Goal: Task Accomplishment & Management: Use online tool/utility

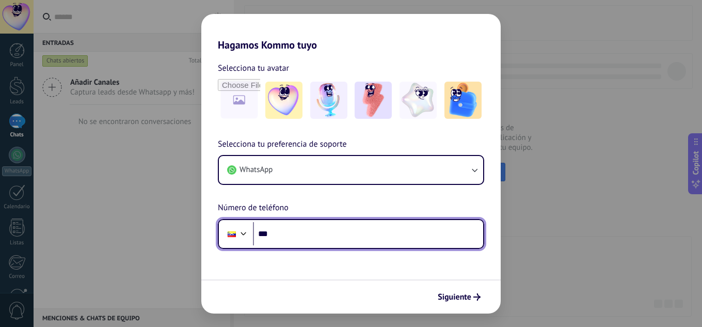
click at [360, 234] on input "***" at bounding box center [368, 234] width 230 height 24
type input "**********"
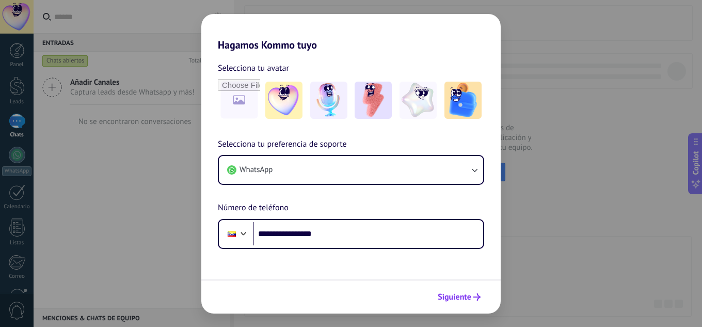
click at [469, 294] on span "Siguiente" at bounding box center [455, 296] width 34 height 7
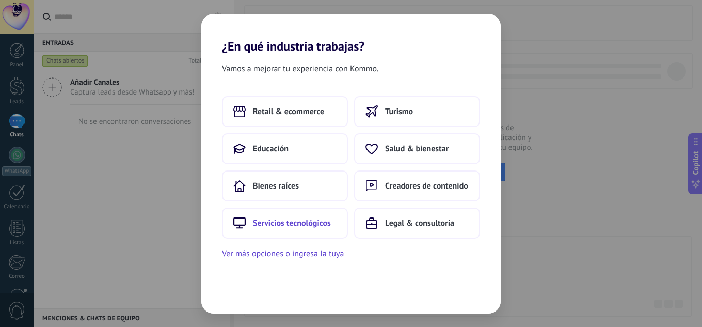
click at [305, 223] on span "Servicios tecnológicos" at bounding box center [292, 223] width 78 height 10
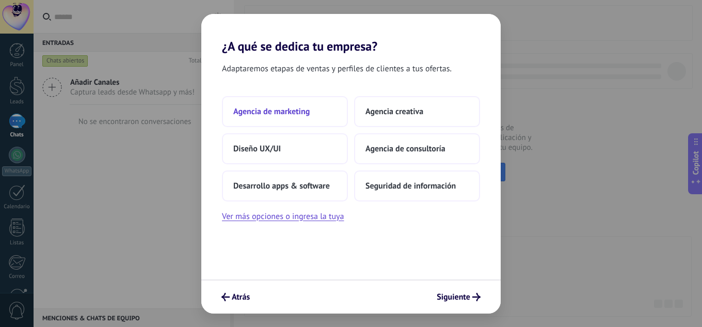
click at [304, 115] on span "Agencia de marketing" at bounding box center [271, 111] width 76 height 10
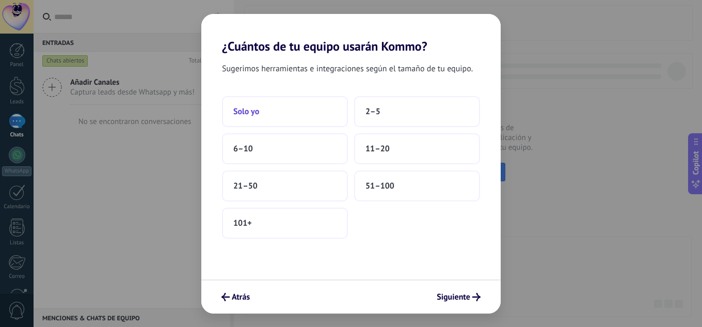
click at [275, 110] on button "Solo yo" at bounding box center [285, 111] width 126 height 31
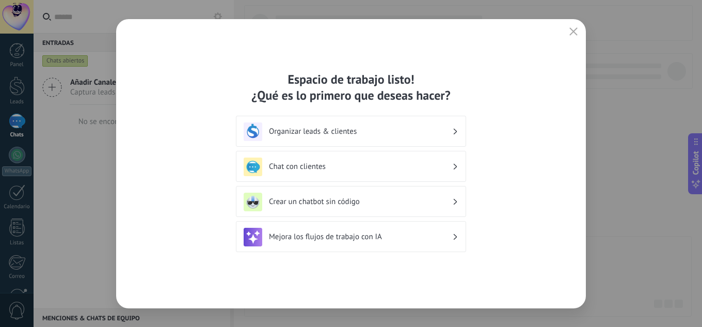
click at [355, 169] on h3 "Chat con clientes" at bounding box center [360, 167] width 183 height 10
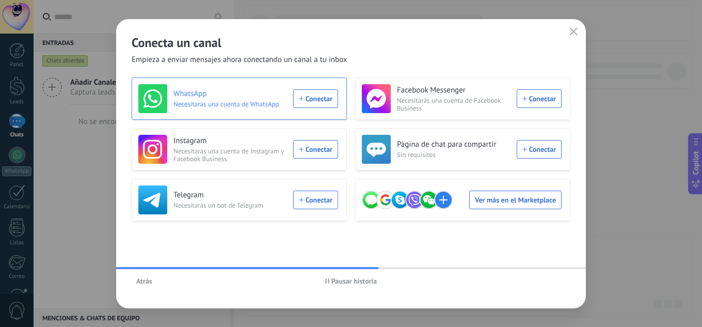
click at [311, 100] on div "WhatsApp Necesitarás una cuenta de WhatsApp Conectar" at bounding box center [238, 98] width 200 height 29
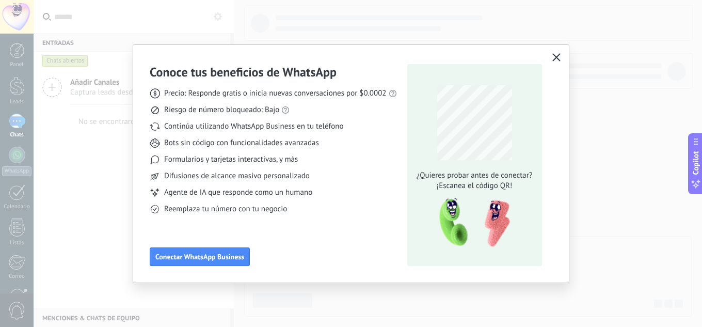
click at [553, 53] on button "button" at bounding box center [556, 58] width 13 height 14
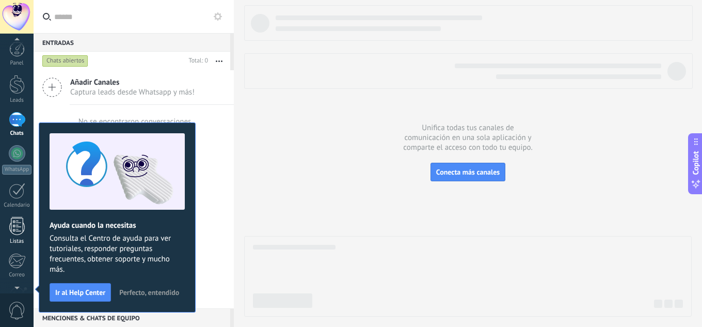
scroll to position [103, 0]
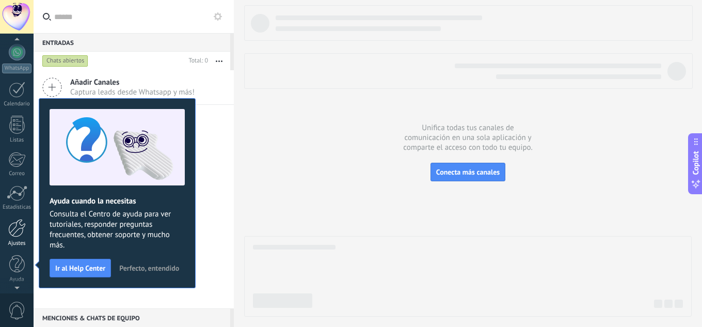
click at [25, 236] on div at bounding box center [17, 228] width 18 height 18
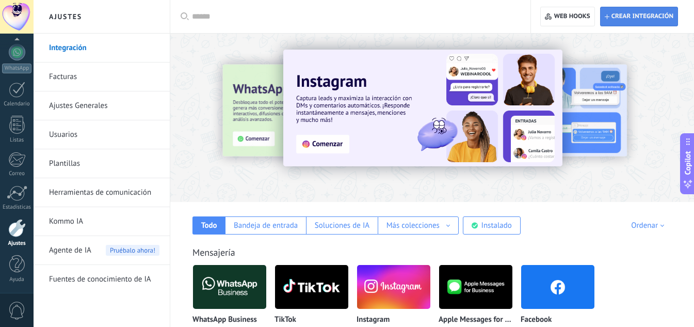
click at [633, 19] on span "Crear integración" at bounding box center [643, 16] width 62 height 8
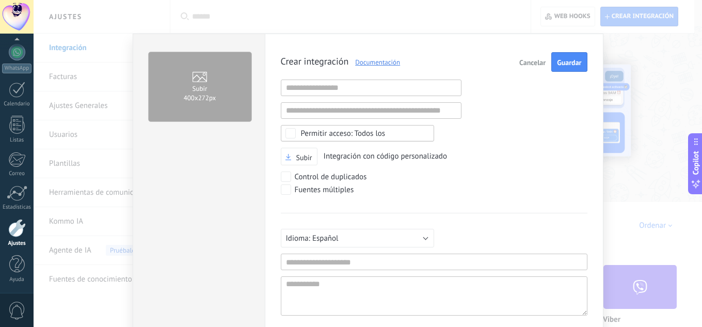
scroll to position [10, 0]
click at [337, 91] on input "text" at bounding box center [371, 88] width 181 height 17
click at [478, 136] on div "Crear integración Documentación Cancelar Guardar URL inválida URL inválida Ning…" at bounding box center [434, 199] width 307 height 294
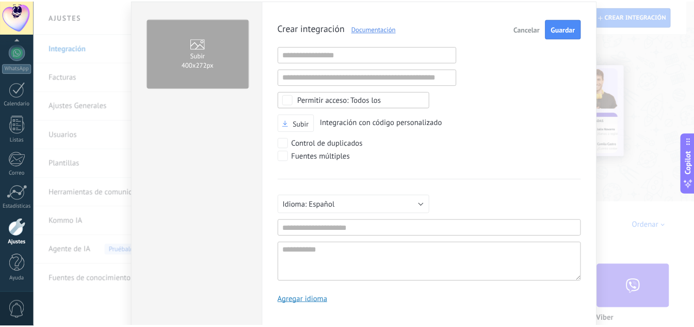
scroll to position [0, 0]
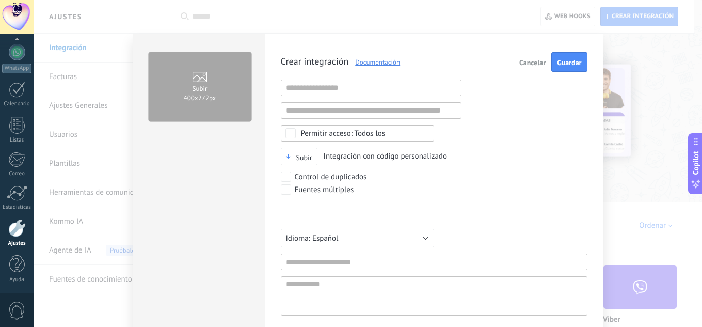
click at [640, 161] on div "Subir 400х272px Crear integración Documentación Cancelar Guardar URL inválida U…" at bounding box center [368, 163] width 669 height 327
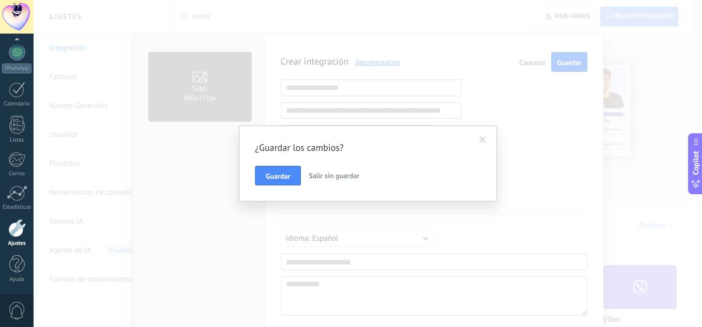
click at [29, 235] on link "Ajustes" at bounding box center [17, 233] width 34 height 28
click at [330, 178] on span "Salir sin guardar" at bounding box center [334, 175] width 51 height 9
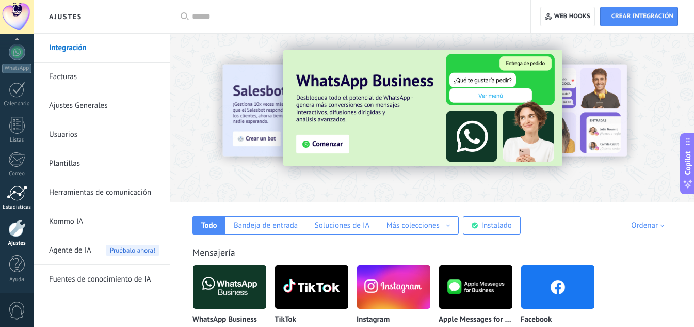
click at [21, 204] on div "Estadísticas" at bounding box center [17, 207] width 30 height 7
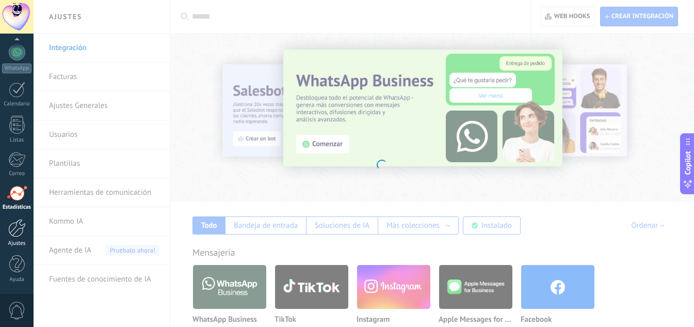
click at [20, 229] on div at bounding box center [17, 228] width 18 height 18
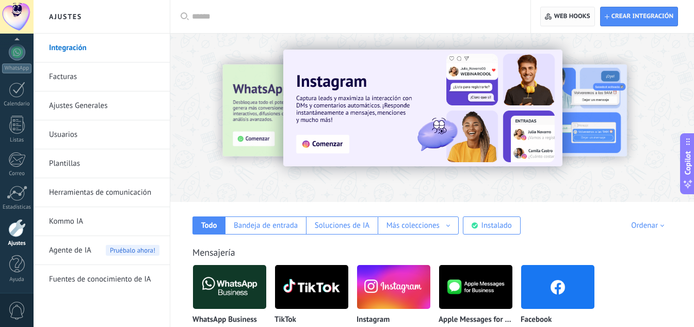
click at [571, 20] on span "Web hooks 0" at bounding box center [572, 16] width 36 height 8
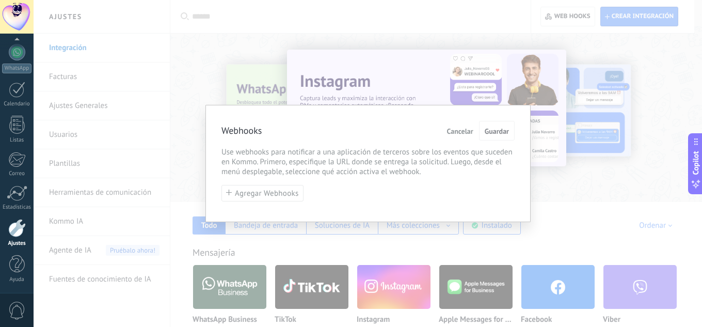
click at [462, 132] on span "Cancelar" at bounding box center [460, 131] width 26 height 7
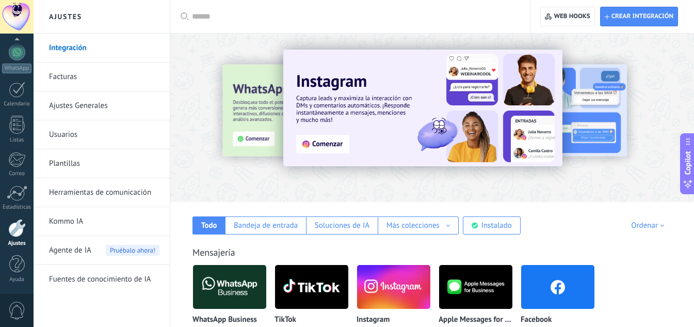
click at [19, 229] on div at bounding box center [17, 228] width 18 height 18
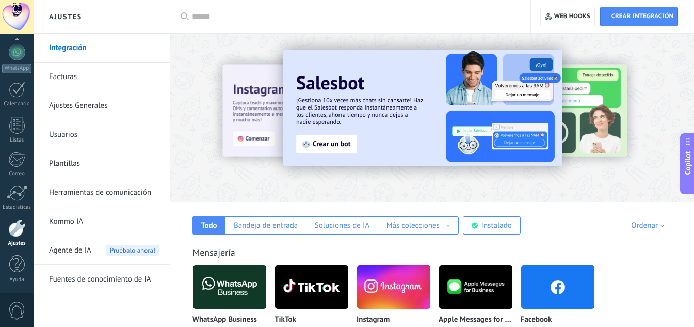
click at [20, 243] on div "Ajustes" at bounding box center [17, 243] width 30 height 7
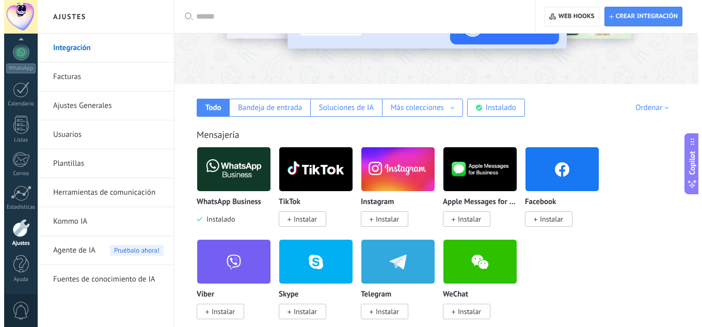
scroll to position [138, 0]
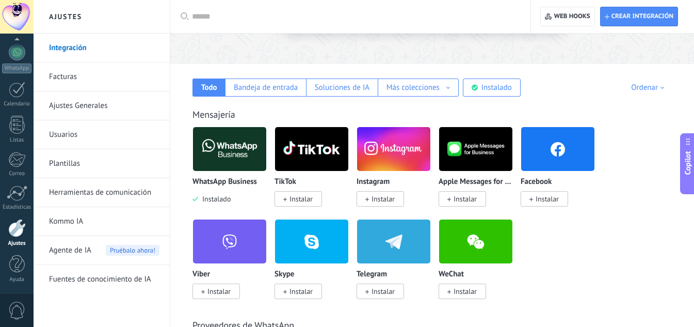
click at [252, 149] on img at bounding box center [229, 149] width 73 height 50
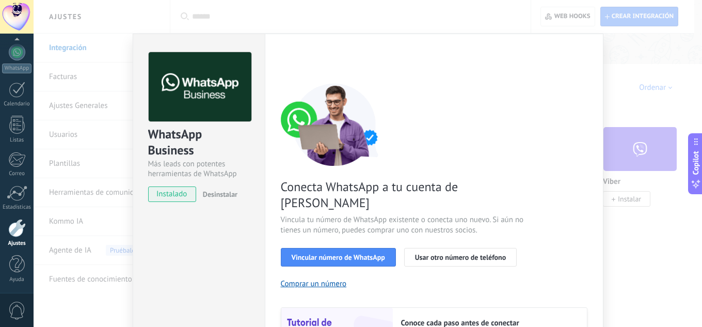
click at [178, 200] on span "instalado" at bounding box center [172, 193] width 47 height 15
click at [337, 253] on span "Vincular número de WhatsApp" at bounding box center [338, 256] width 93 height 7
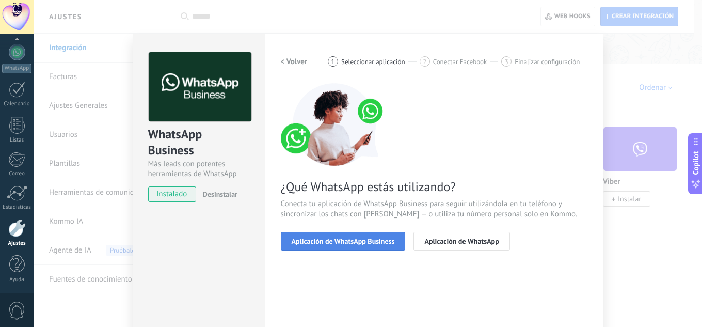
click at [364, 243] on span "Aplicación de WhatsApp Business" at bounding box center [343, 240] width 103 height 7
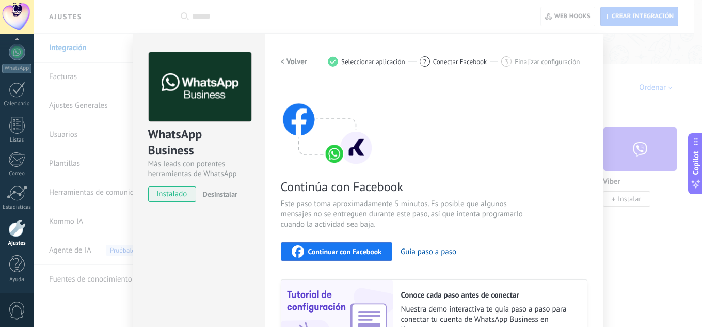
click at [363, 252] on span "Continuar con Facebook" at bounding box center [345, 251] width 74 height 7
click at [347, 239] on div "Continúa con Facebook Este paso toma aproximadamente 5 minutos. Es posible que …" at bounding box center [434, 222] width 307 height 279
click at [348, 249] on span "Continuar con Facebook" at bounding box center [345, 251] width 74 height 7
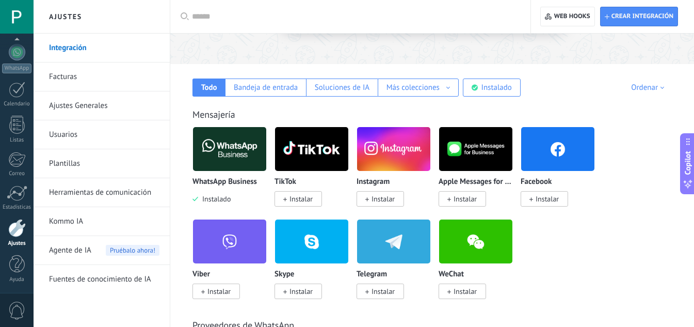
click at [243, 154] on img at bounding box center [229, 149] width 73 height 50
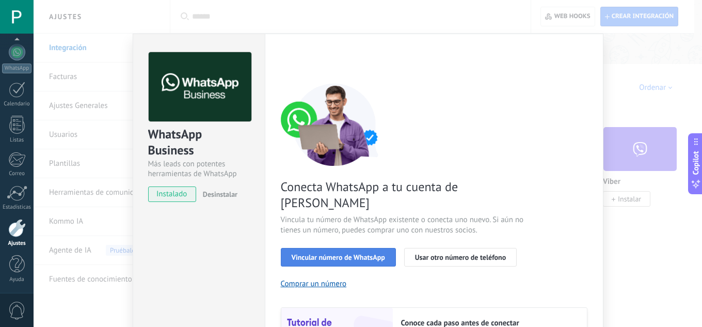
click at [335, 253] on span "Vincular número de WhatsApp" at bounding box center [338, 256] width 93 height 7
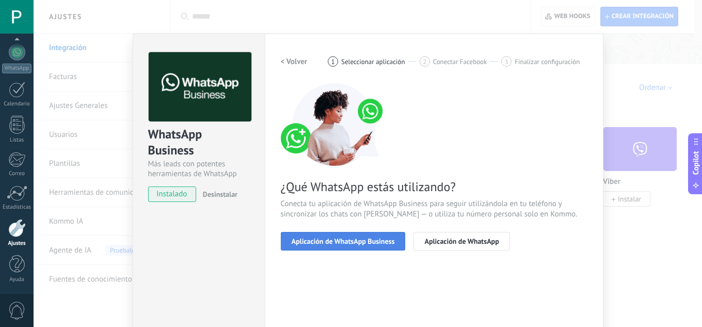
click at [364, 239] on span "Aplicación de WhatsApp Business" at bounding box center [343, 240] width 103 height 7
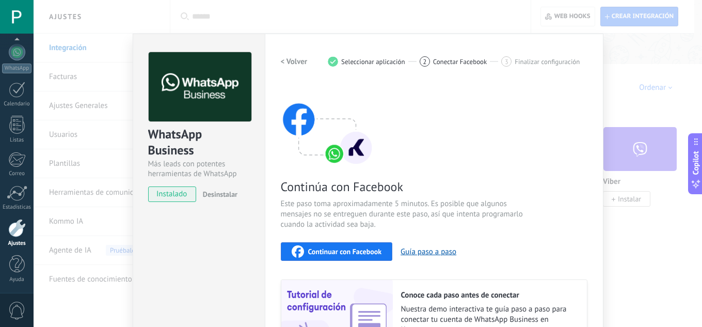
click at [365, 250] on span "Continuar con Facebook" at bounding box center [345, 251] width 74 height 7
click at [335, 243] on button "Continuar con Facebook" at bounding box center [337, 251] width 112 height 19
click at [353, 255] on span "Continuar con Facebook" at bounding box center [345, 251] width 74 height 7
